Goal: Task Accomplishment & Management: Complete application form

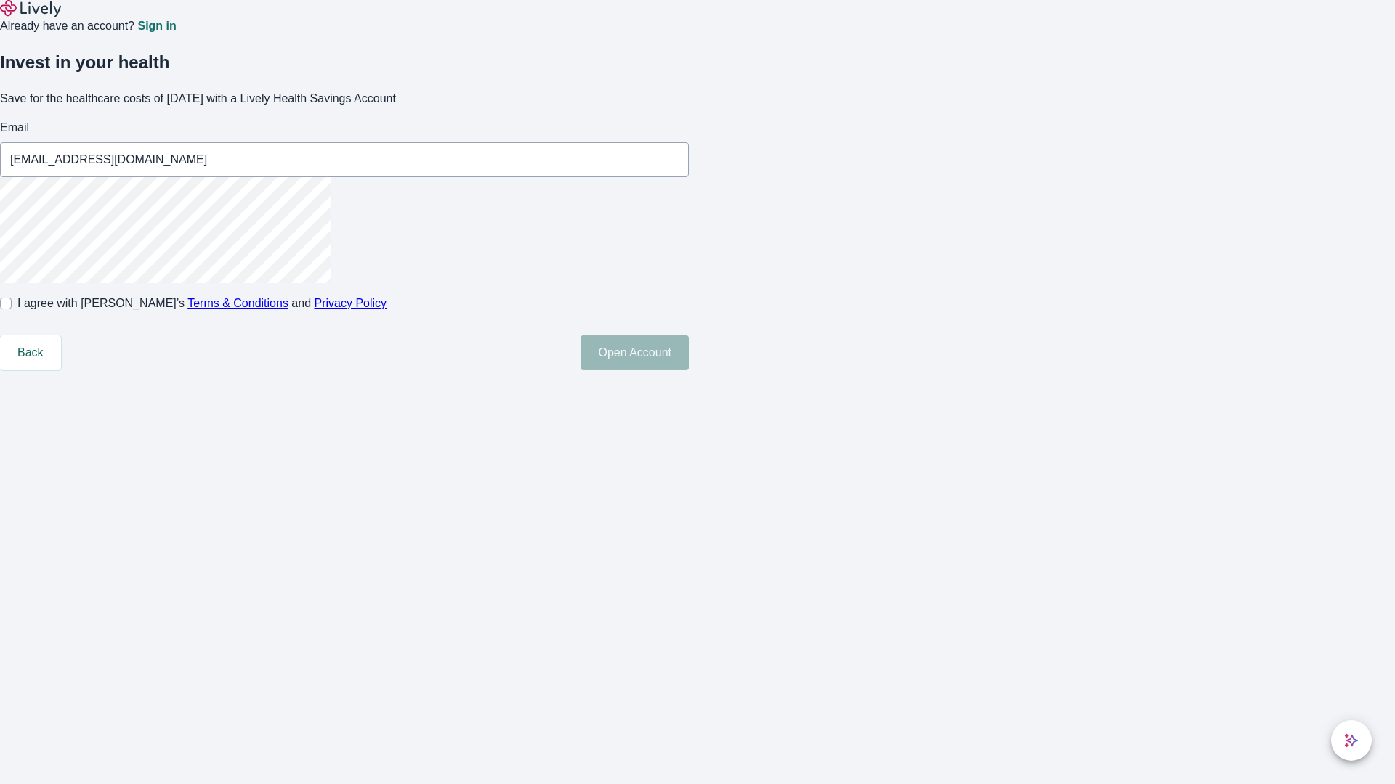
click at [12, 309] on input "I agree with Lively’s Terms & Conditions and Privacy Policy" at bounding box center [6, 304] width 12 height 12
checkbox input "true"
click at [689, 370] on button "Open Account" at bounding box center [634, 353] width 108 height 35
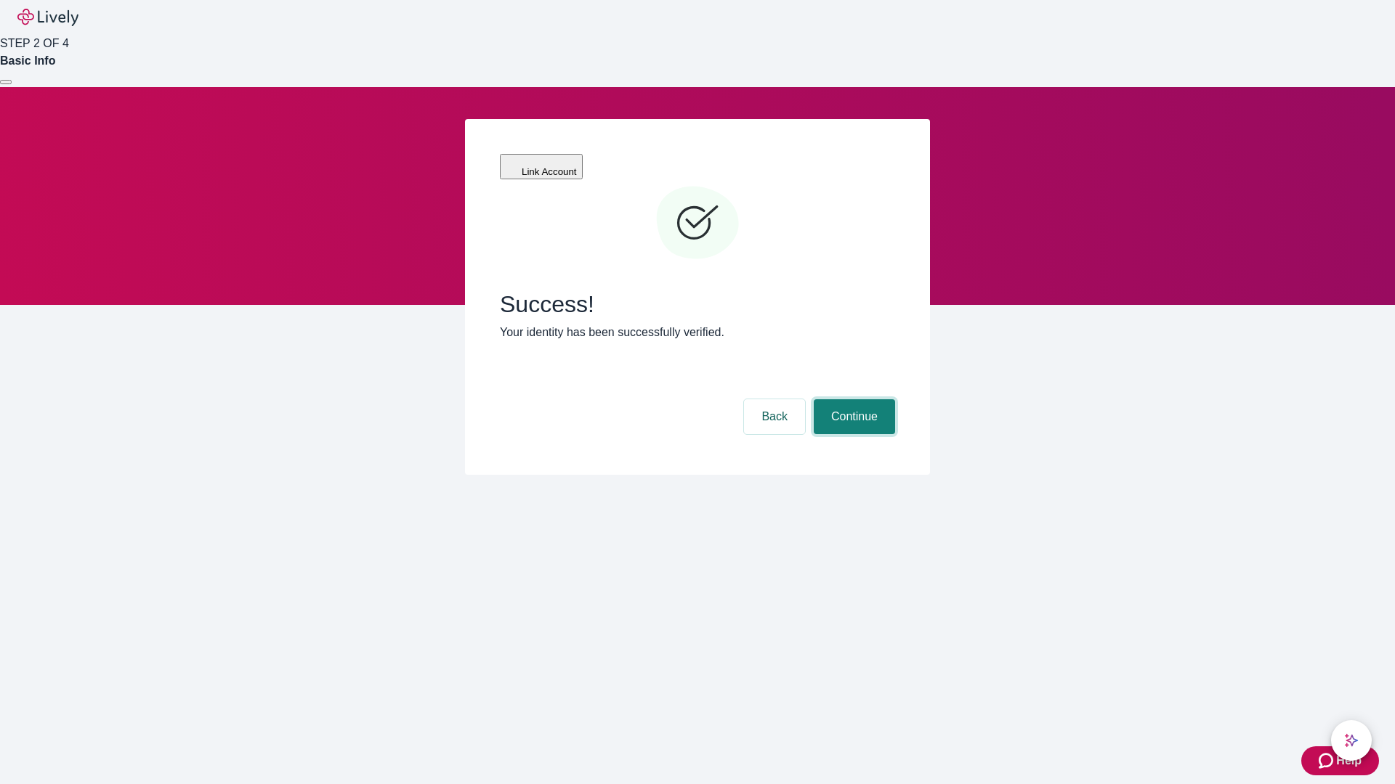
click at [852, 400] on button "Continue" at bounding box center [854, 417] width 81 height 35
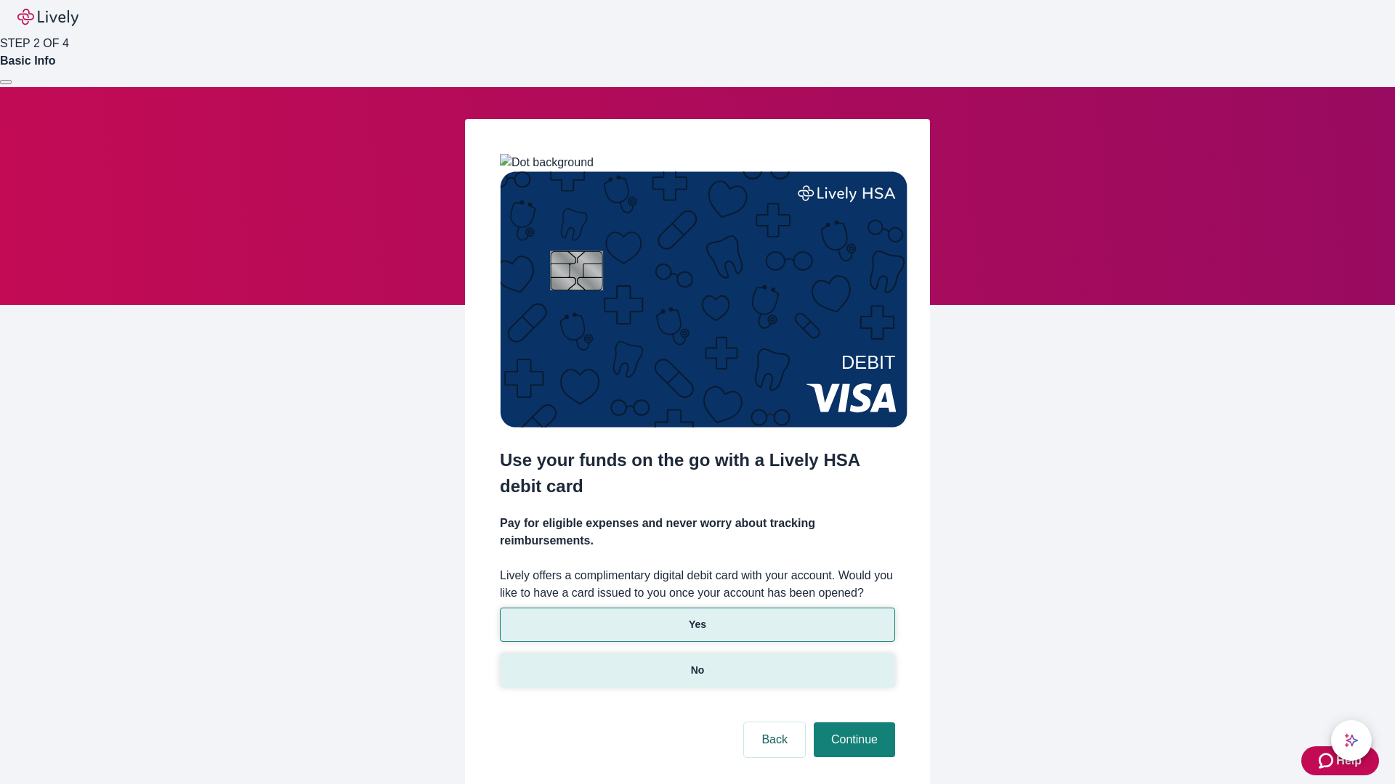
click at [697, 663] on p "No" at bounding box center [698, 670] width 14 height 15
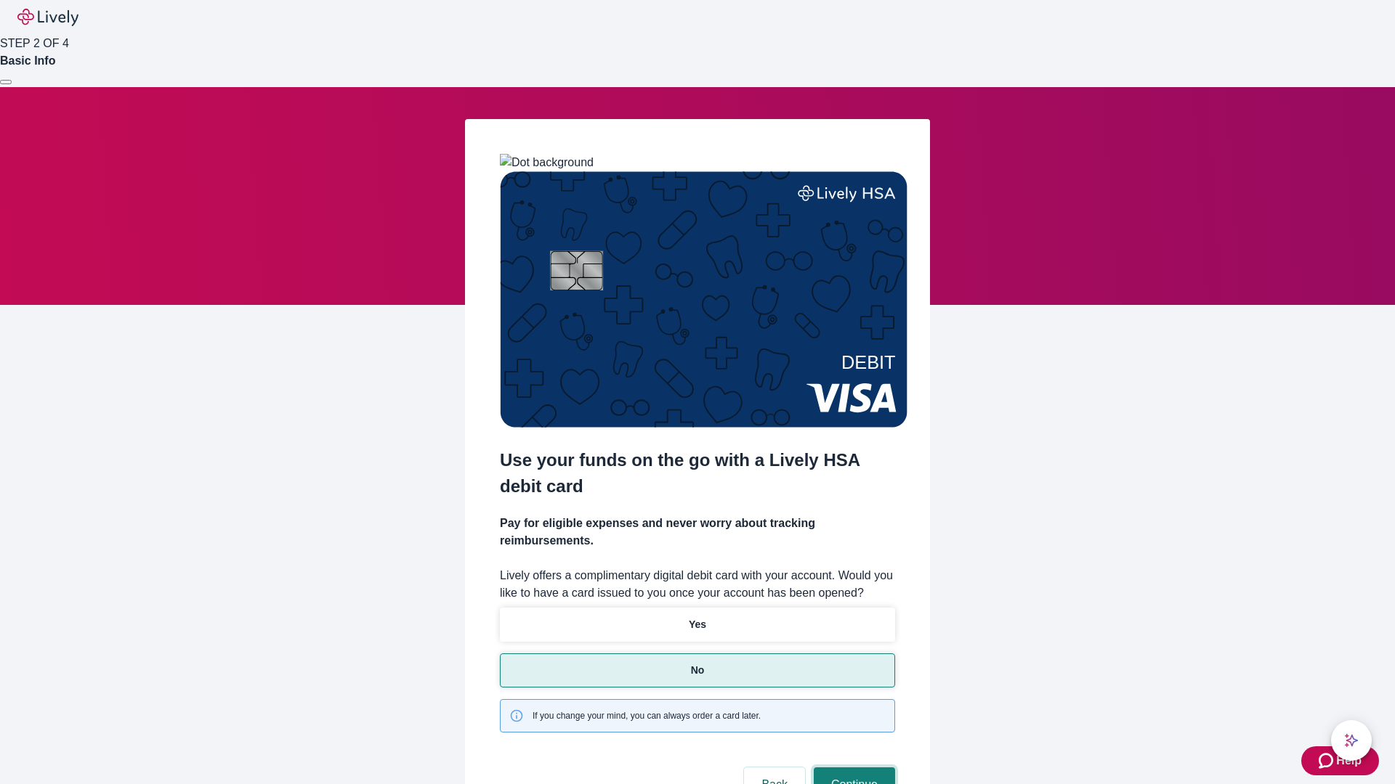
click at [852, 768] on button "Continue" at bounding box center [854, 785] width 81 height 35
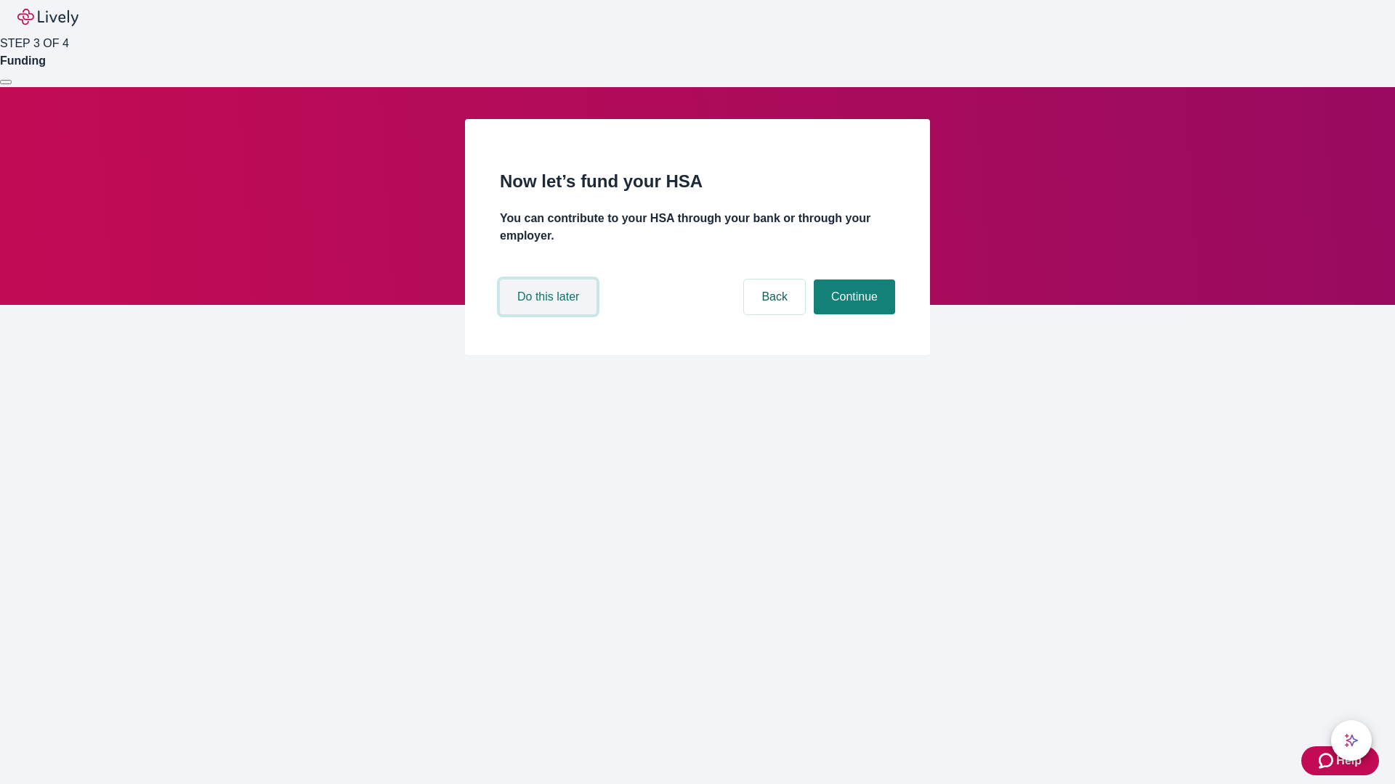
click at [550, 315] on button "Do this later" at bounding box center [548, 297] width 97 height 35
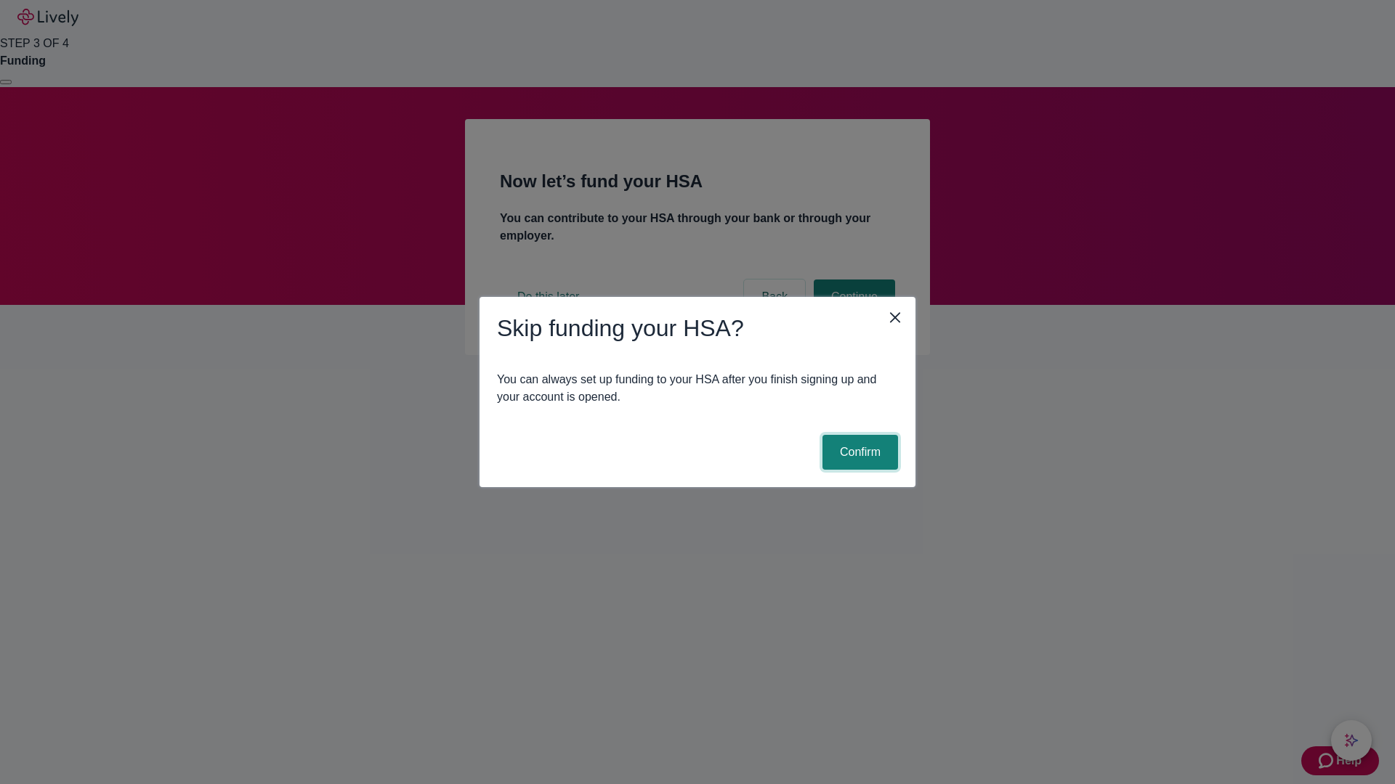
click at [858, 453] on button "Confirm" at bounding box center [860, 452] width 76 height 35
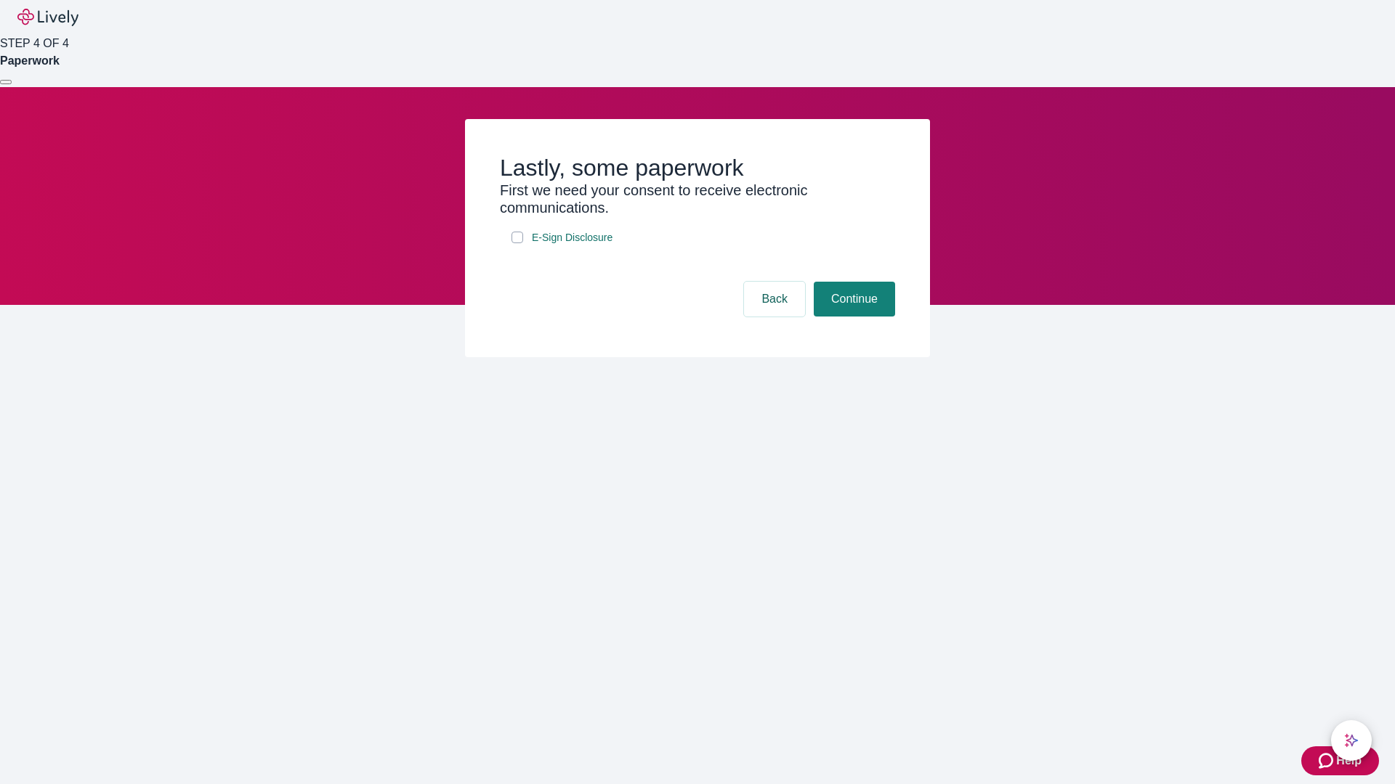
click at [517, 243] on input "E-Sign Disclosure" at bounding box center [517, 238] width 12 height 12
checkbox input "true"
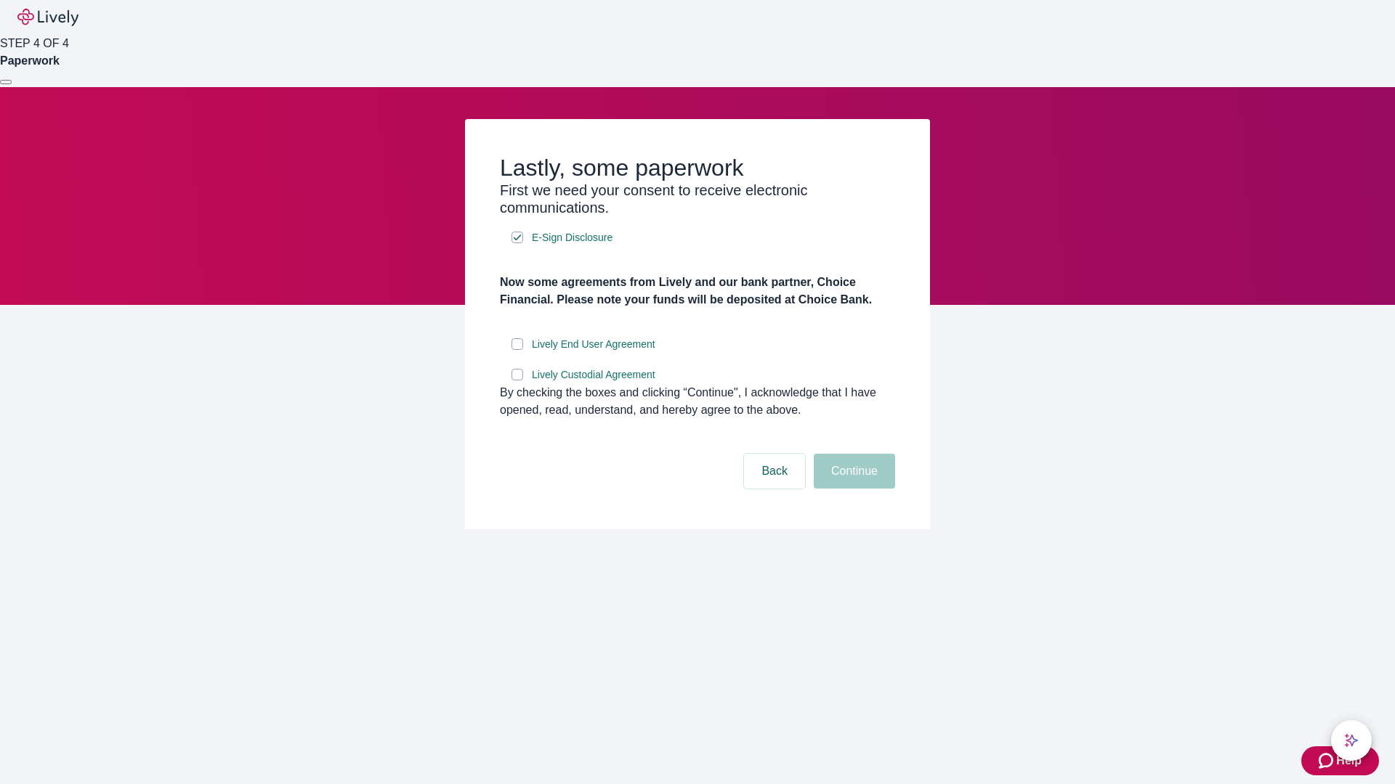
click at [517, 350] on input "Lively End User Agreement" at bounding box center [517, 344] width 12 height 12
checkbox input "true"
click at [517, 381] on input "Lively Custodial Agreement" at bounding box center [517, 375] width 12 height 12
checkbox input "true"
click at [852, 489] on button "Continue" at bounding box center [854, 471] width 81 height 35
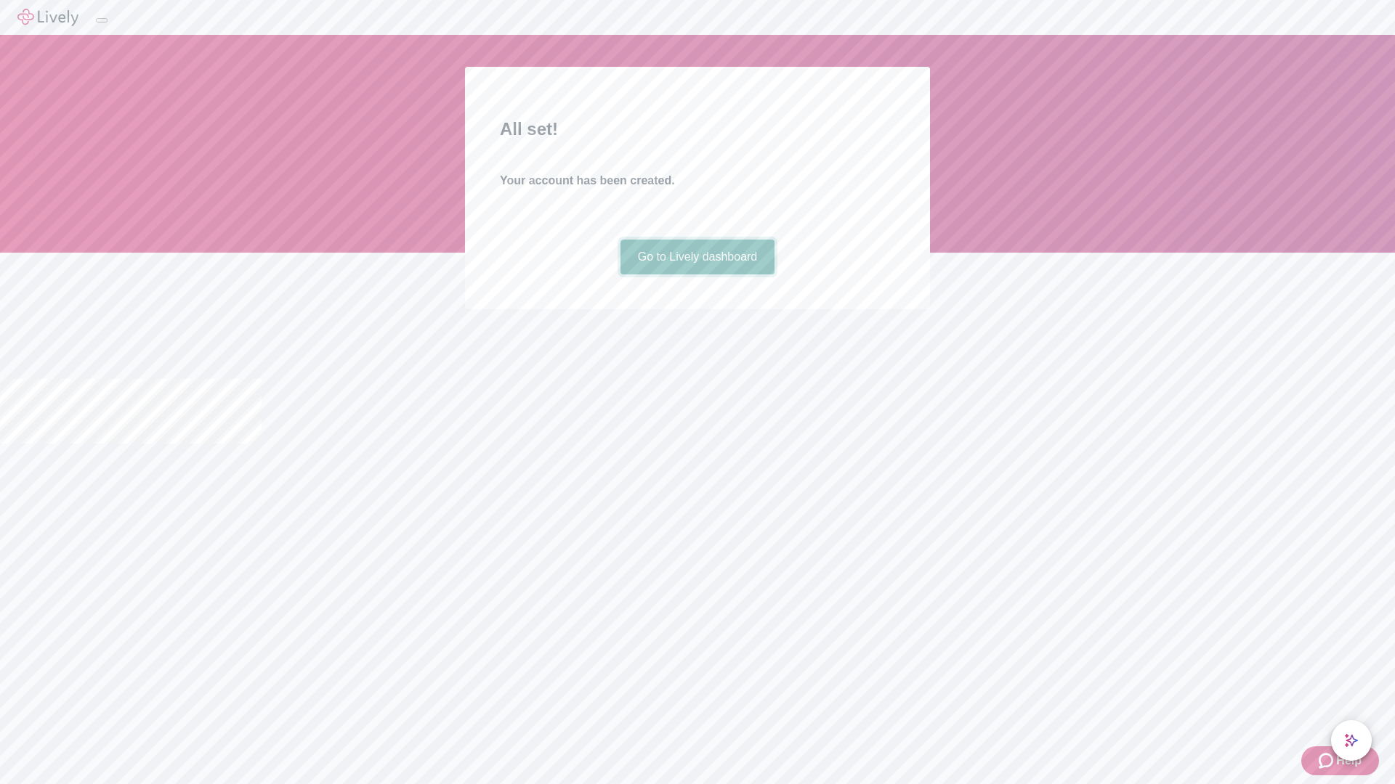
click at [697, 275] on link "Go to Lively dashboard" at bounding box center [697, 257] width 155 height 35
